Goal: Task Accomplishment & Management: Manage account settings

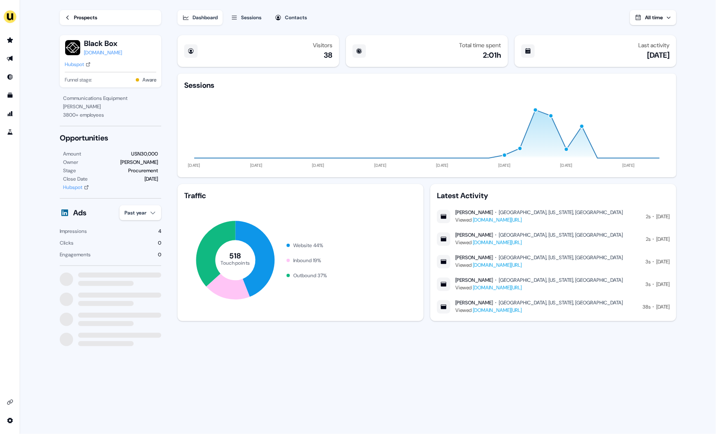
click at [3, 41] on li "side nav menu" at bounding box center [10, 39] width 20 height 13
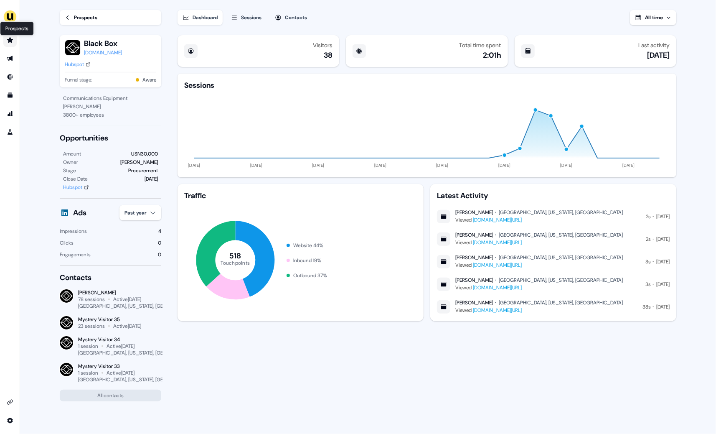
click at [8, 41] on icon "Go to prospects" at bounding box center [10, 40] width 7 height 7
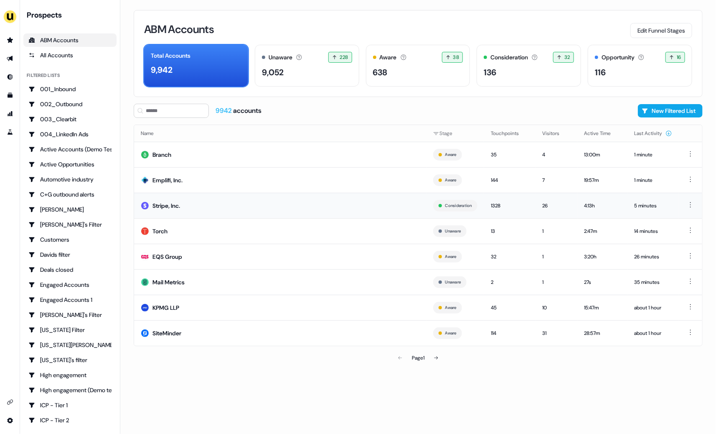
click at [183, 206] on td "Stripe, Inc." at bounding box center [280, 205] width 293 height 25
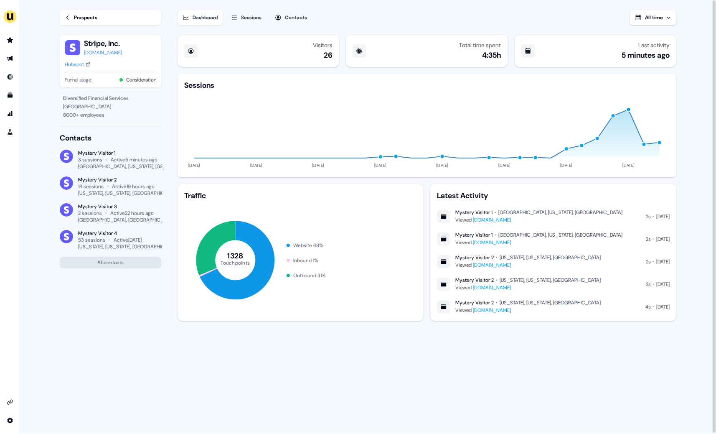
click at [81, 20] on div "Prospects" at bounding box center [85, 17] width 23 height 8
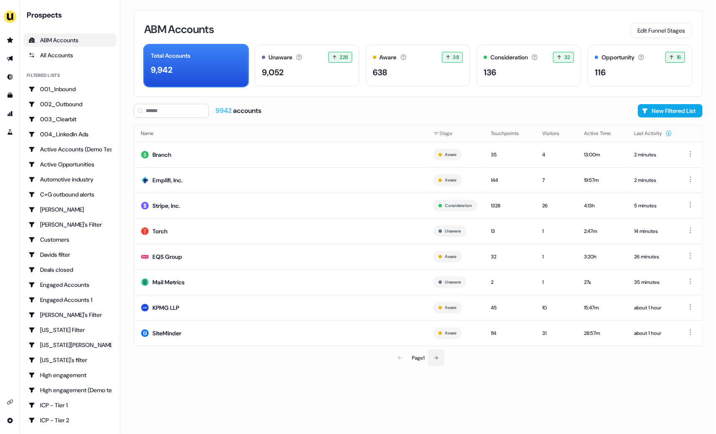
click at [438, 352] on button at bounding box center [436, 357] width 17 height 17
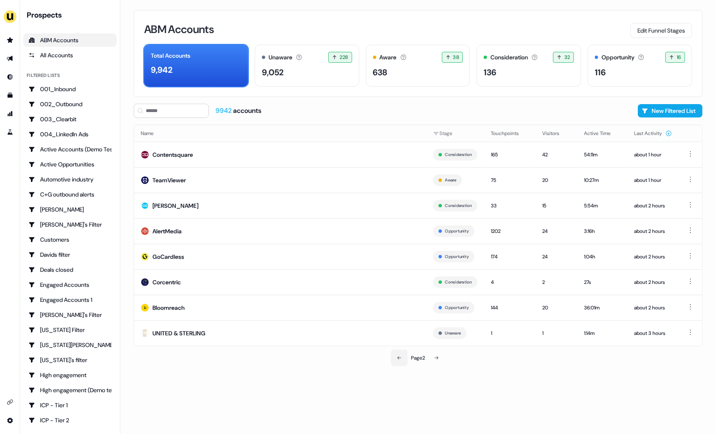
click at [402, 354] on button at bounding box center [399, 357] width 17 height 17
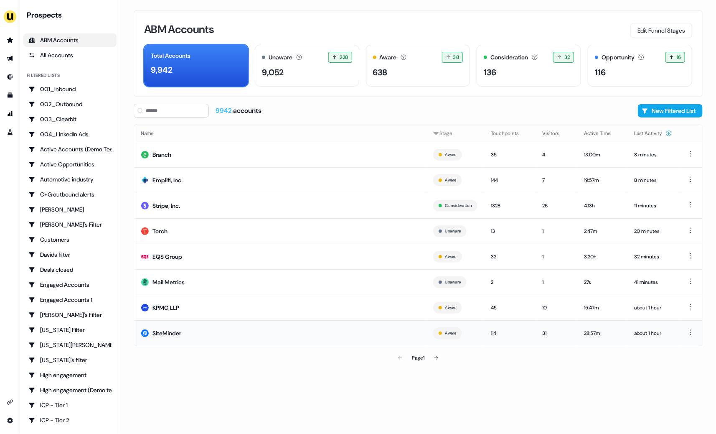
click at [253, 333] on td "SiteMinder" at bounding box center [280, 332] width 293 height 25
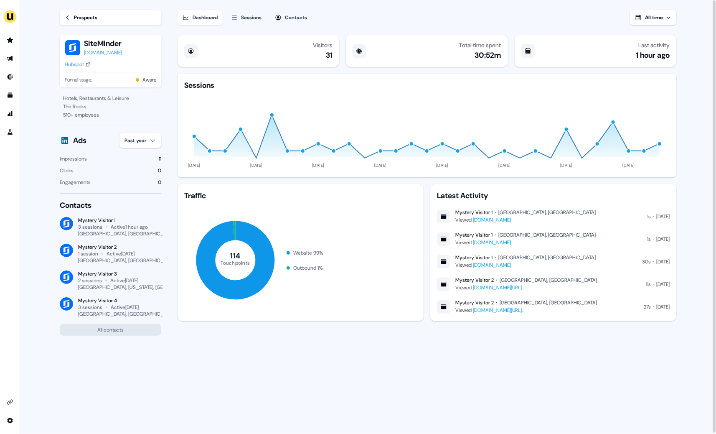
click at [76, 20] on div "Prospects" at bounding box center [85, 17] width 23 height 8
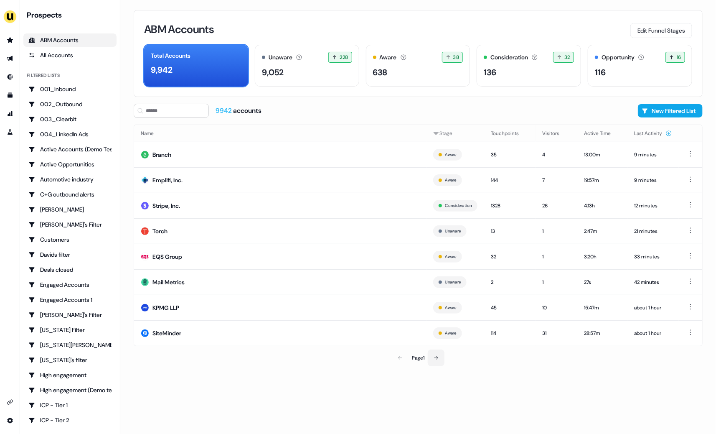
click at [440, 354] on button at bounding box center [436, 357] width 17 height 17
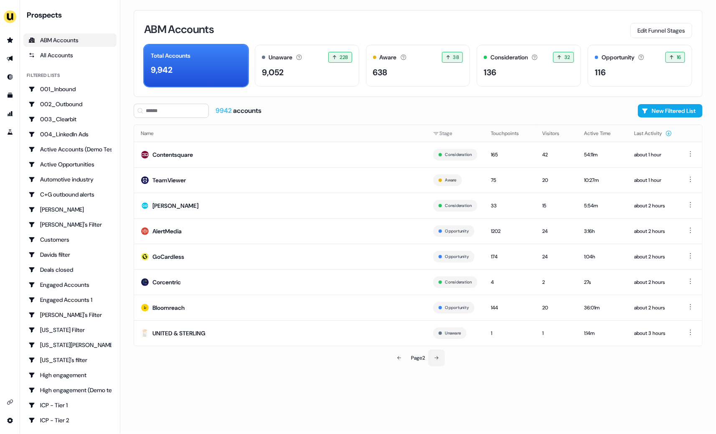
click at [439, 355] on icon at bounding box center [436, 357] width 5 height 5
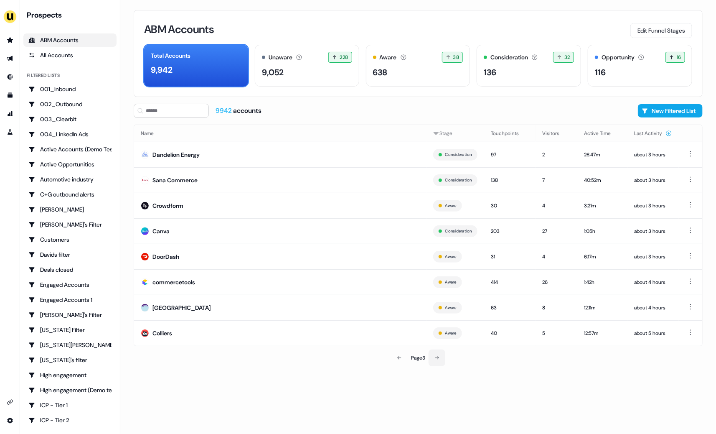
click at [440, 355] on icon at bounding box center [437, 357] width 5 height 5
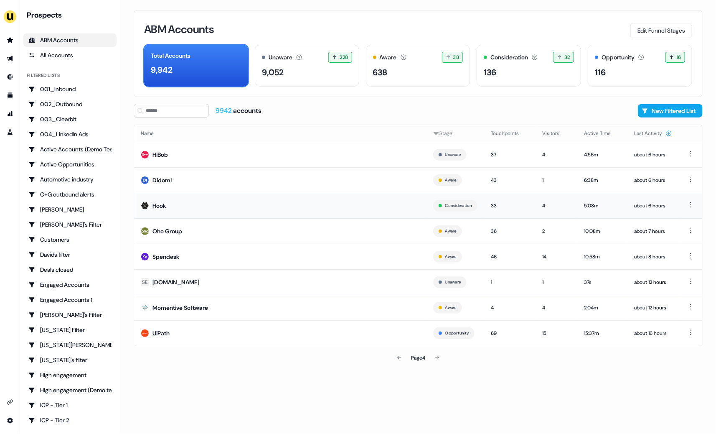
click at [338, 208] on td "Hook" at bounding box center [280, 205] width 293 height 25
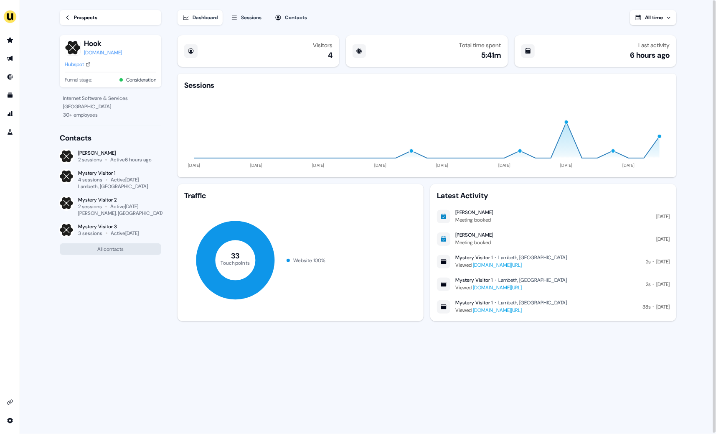
click at [79, 18] on div "Prospects" at bounding box center [85, 17] width 23 height 8
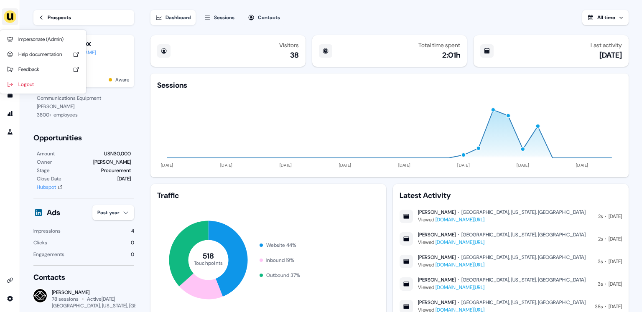
click at [9, 17] on img "side nav menu" at bounding box center [9, 16] width 13 height 13
click at [33, 40] on div "Impersonate (Admin)" at bounding box center [42, 39] width 79 height 15
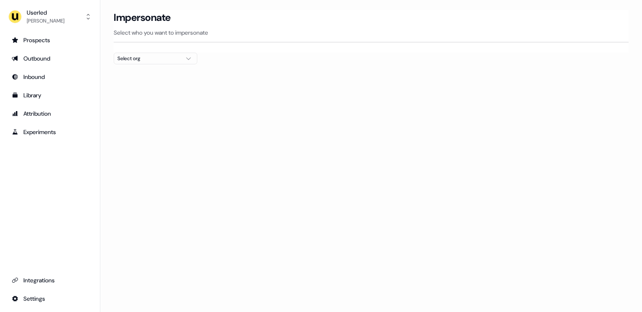
click at [157, 60] on div "Select org" at bounding box center [148, 58] width 63 height 8
type input "*****"
click at [136, 88] on div "Canva" at bounding box center [155, 88] width 83 height 13
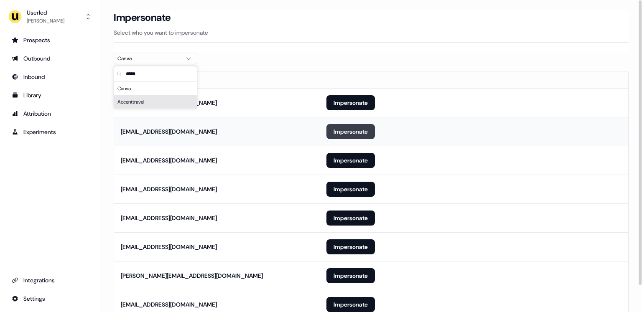
click at [343, 133] on button "Impersonate" at bounding box center [350, 131] width 48 height 15
click at [356, 135] on button "Impersonate" at bounding box center [350, 131] width 48 height 15
